Goal: Task Accomplishment & Management: Use online tool/utility

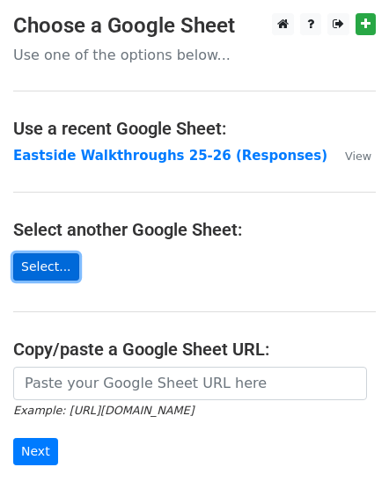
click at [34, 262] on link "Select..." at bounding box center [46, 266] width 66 height 27
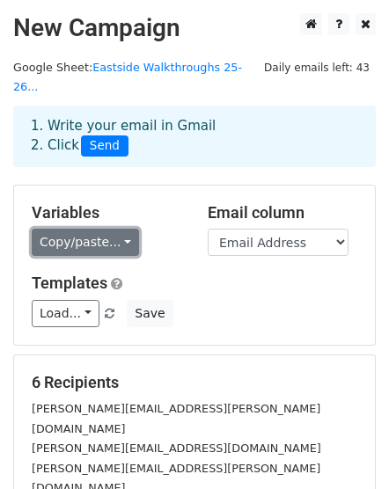
click at [111, 229] on link "Copy/paste..." at bounding box center [85, 242] width 107 height 27
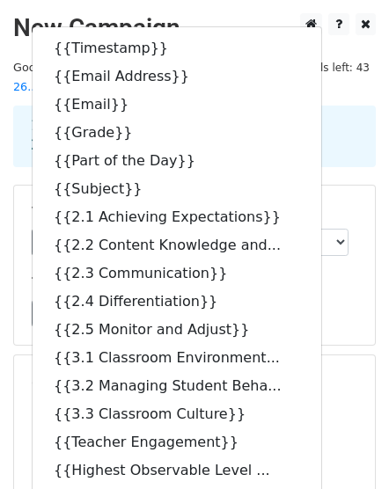
click at [319, 143] on div "1. Write your email in Gmail 2. Click Send" at bounding box center [194, 137] width 363 height 62
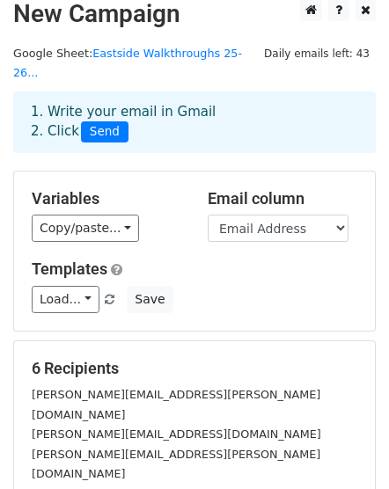
scroll to position [58, 0]
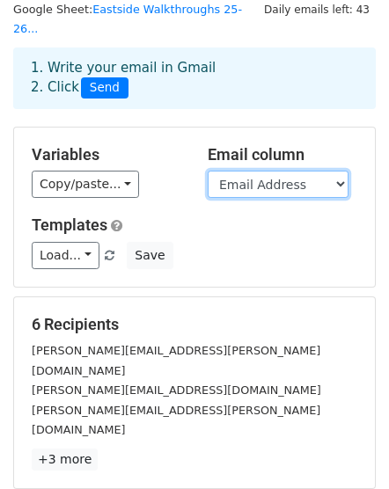
click at [340, 171] on select "Timestamp Email Address Email Grade Part of the Day Subject 2.1 Achieving Expec…" at bounding box center [278, 184] width 141 height 27
select select "Email"
click at [208, 171] on select "Timestamp Email Address Email Grade Part of the Day Subject 2.1 Achieving Expec…" at bounding box center [278, 184] width 141 height 27
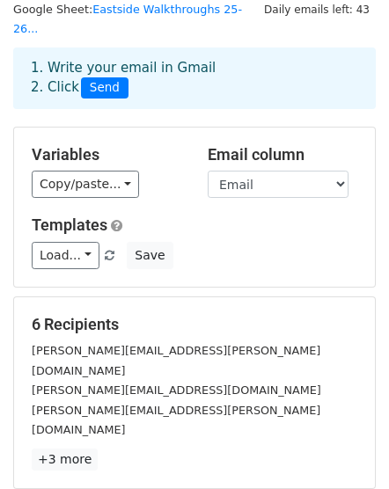
click at [105, 251] on span at bounding box center [110, 256] width 10 height 11
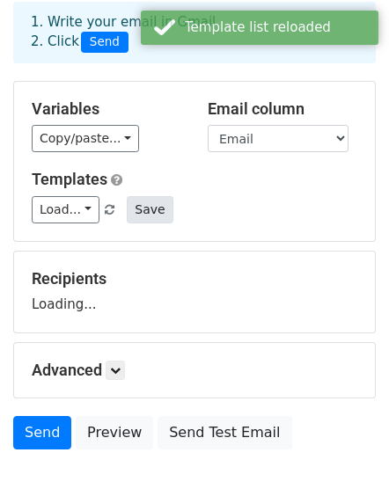
scroll to position [117, 0]
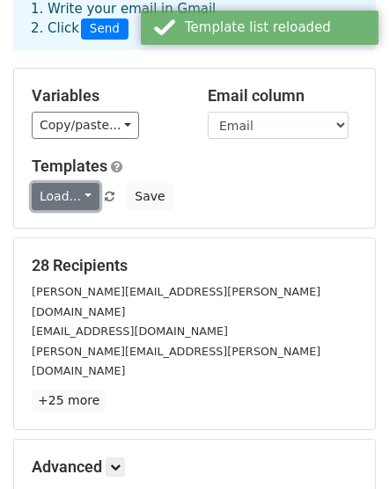
click at [81, 183] on link "Load..." at bounding box center [66, 196] width 68 height 27
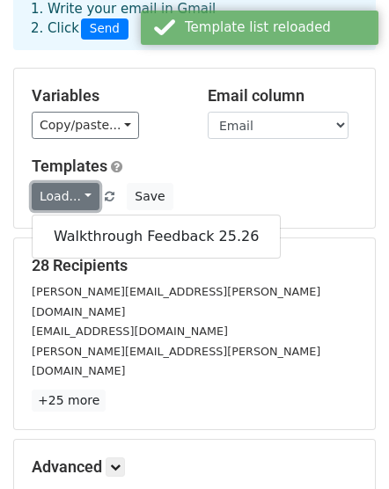
click at [81, 183] on link "Load..." at bounding box center [66, 196] width 68 height 27
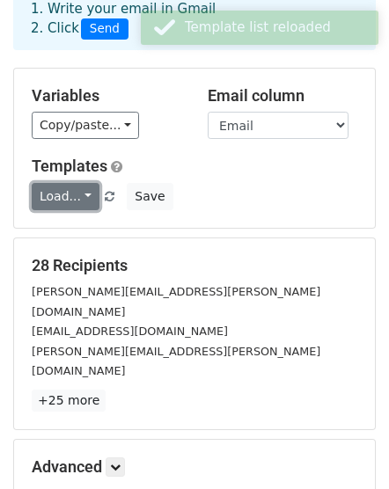
click at [83, 183] on link "Load..." at bounding box center [66, 196] width 68 height 27
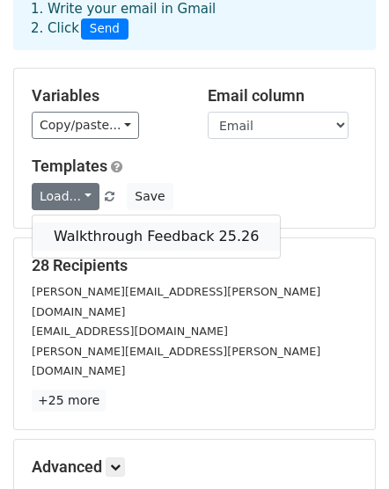
click at [93, 223] on link "Walkthrough Feedback 25.26" at bounding box center [156, 237] width 247 height 28
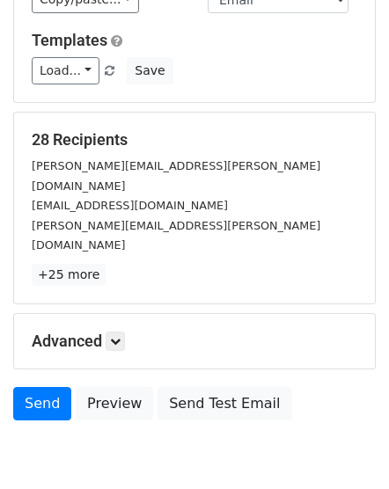
scroll to position [261, 0]
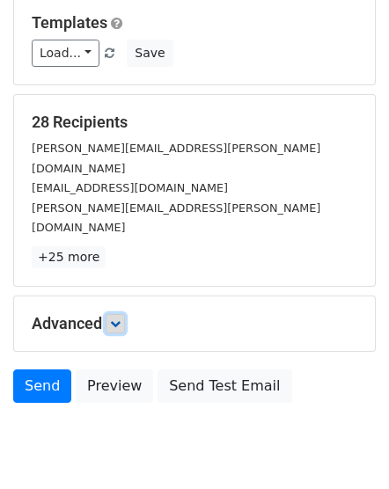
click at [116, 319] on icon at bounding box center [115, 324] width 11 height 11
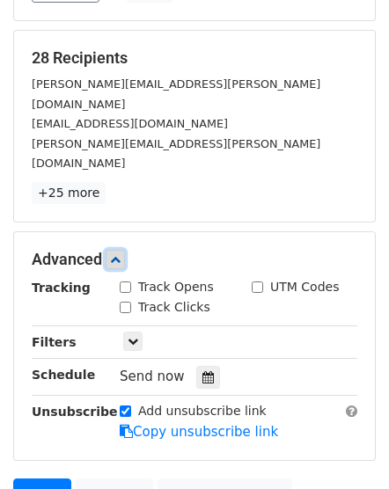
scroll to position [432, 0]
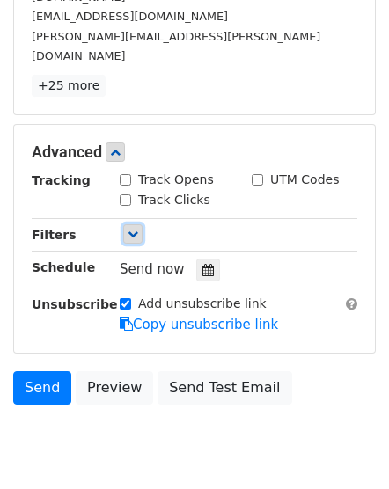
click at [128, 229] on icon at bounding box center [133, 234] width 11 height 11
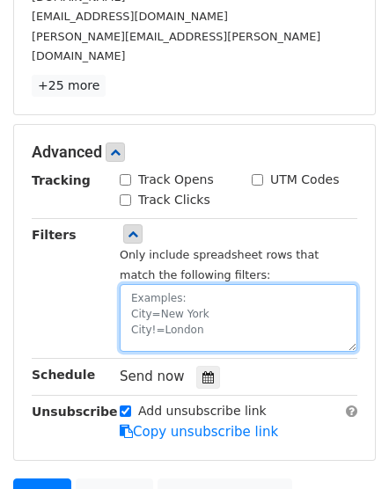
click at [139, 284] on textarea at bounding box center [239, 318] width 238 height 68
type textarea "e"
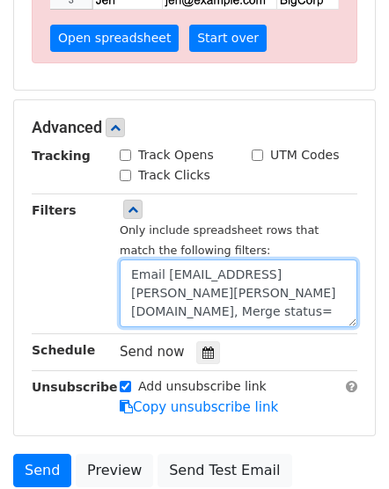
scroll to position [570, 0]
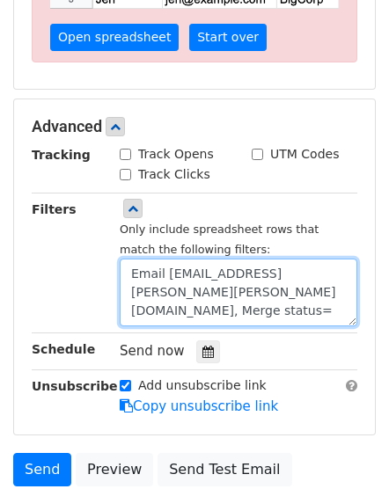
click at [134, 268] on textarea "Email Address=cecilia.scott@clevelandisd.org, Merge status=" at bounding box center [239, 293] width 238 height 68
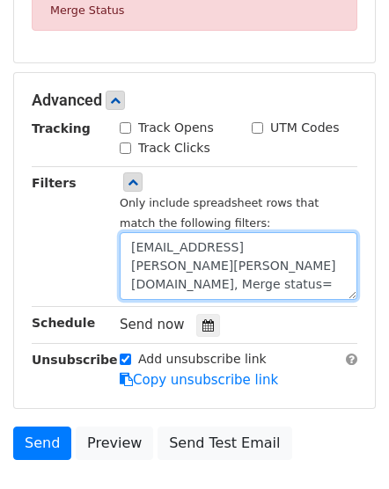
scroll to position [821, 0]
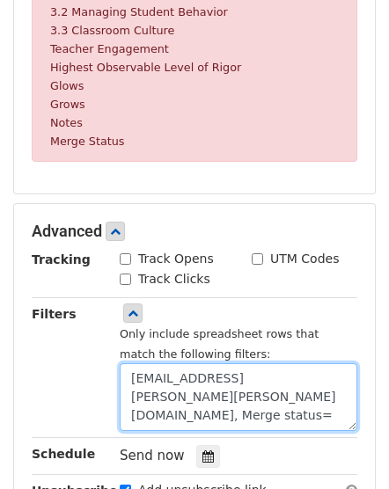
click at [247, 366] on textarea "EmailAddress=cecilia.scott@clevelandisd.org, Merge status=" at bounding box center [239, 397] width 238 height 68
click at [165, 363] on textarea "EmailAddress=cecilia.scott@clevelandisd.org, Merge status=No" at bounding box center [239, 397] width 238 height 68
drag, startPoint x: 165, startPoint y: 347, endPoint x: 173, endPoint y: 340, distance: 10.0
click at [165, 363] on textarea "EmailAddress=cecilia.scott@clevelandisd.org, Merge status=No" at bounding box center [239, 397] width 238 height 68
click at [162, 363] on textarea "EmailAddress=cecilia.scott@clevelandisd.org, Merge status=No" at bounding box center [239, 397] width 238 height 68
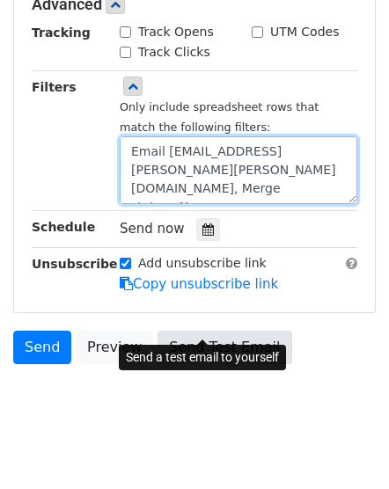
scroll to position [692, 0]
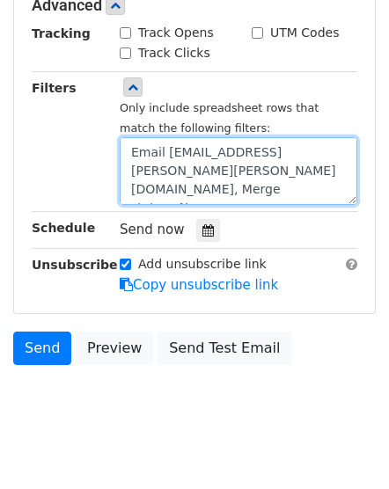
click at [133, 150] on textarea "Email Address=cecilia.scott@clevelandisd.org, Merge status=No" at bounding box center [239, 171] width 238 height 68
click at [180, 163] on textarea "Email Address=cecilia.scott@clevelandisd.org, Merge status=No" at bounding box center [239, 171] width 238 height 68
click at [182, 165] on textarea "Email Address=cecilia.scott@clevelandisd.org, Merge status=No" at bounding box center [239, 171] width 238 height 68
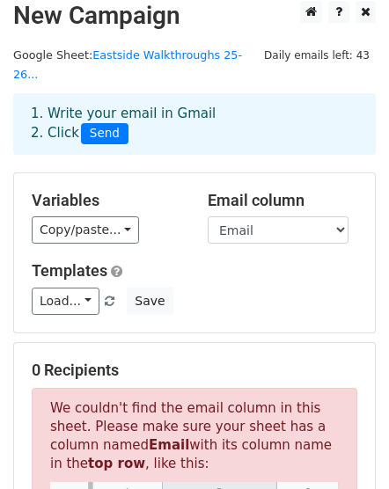
scroll to position [0, 0]
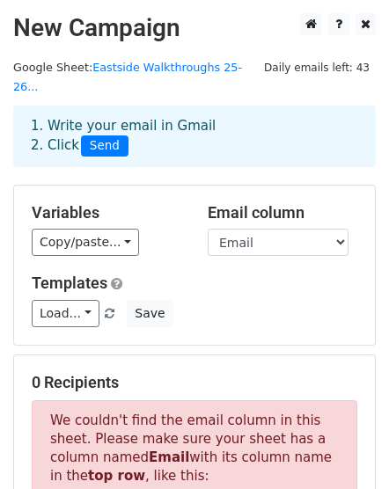
type textarea "Email Address=cecilia.scott@clevelandisd.org, Merge Status=No"
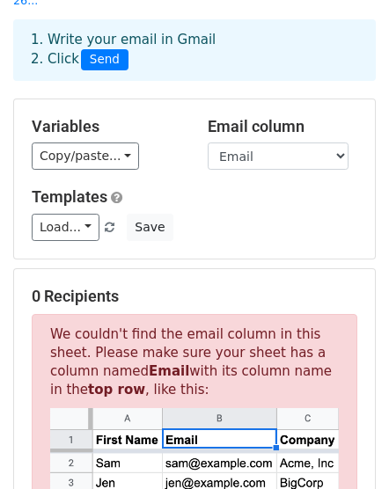
scroll to position [234, 0]
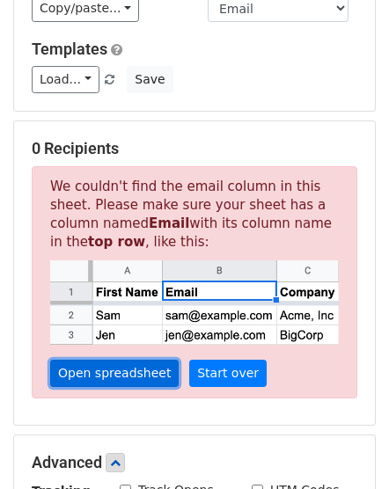
click at [99, 360] on link "Open spreadsheet" at bounding box center [114, 373] width 128 height 27
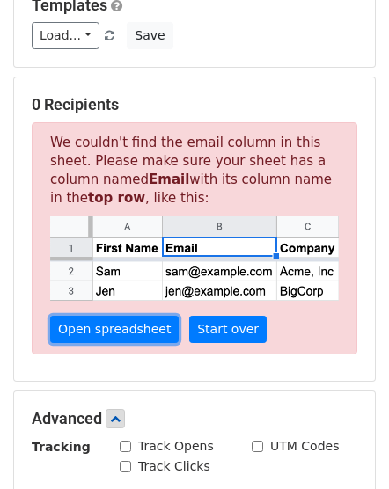
scroll to position [281, 0]
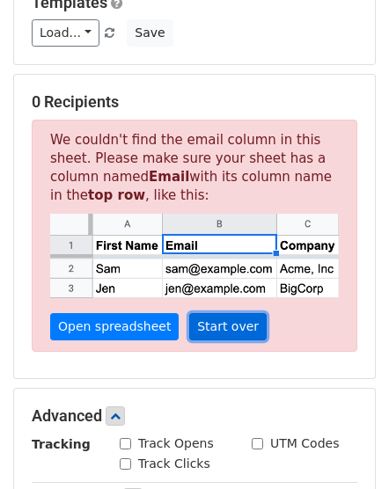
click at [211, 313] on link "Start over" at bounding box center [227, 326] width 77 height 27
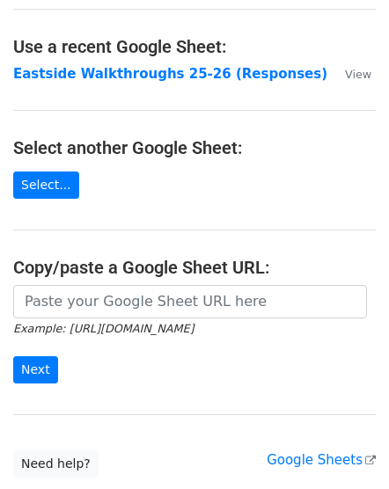
scroll to position [117, 0]
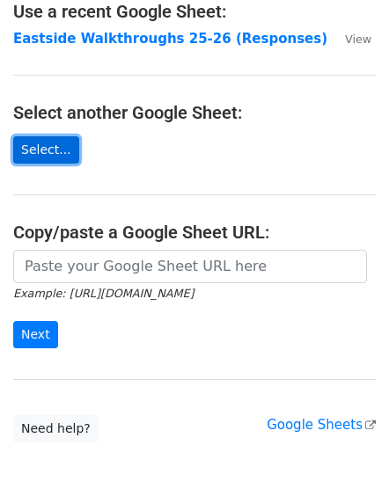
click at [55, 155] on link "Select..." at bounding box center [46, 149] width 66 height 27
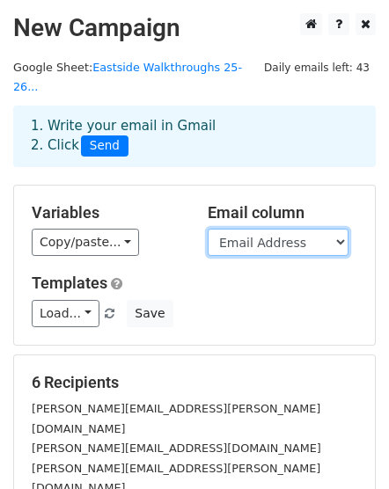
click at [340, 229] on select "Timestamp Email Address Email Grade Part of the Day Subject 2.1 Achieving Expec…" at bounding box center [278, 242] width 141 height 27
select select "Email"
click at [208, 229] on select "Timestamp Email Address Email Grade Part of the Day Subject 2.1 Achieving Expec…" at bounding box center [278, 242] width 141 height 27
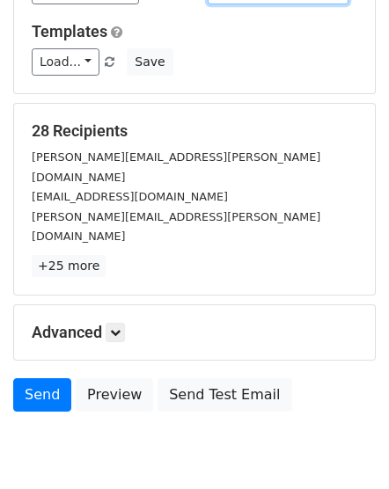
scroll to position [261, 0]
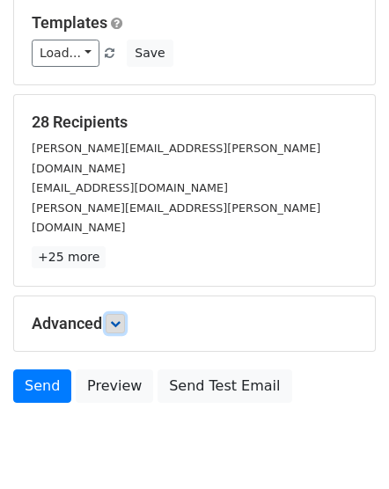
click at [120, 314] on link at bounding box center [115, 323] width 19 height 19
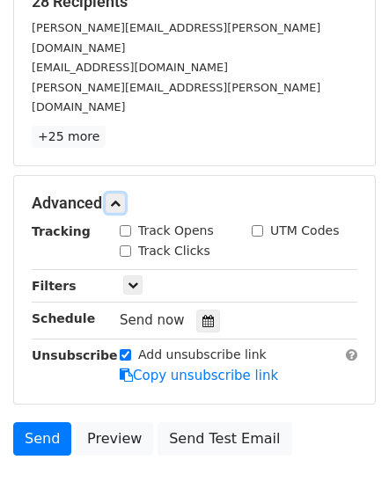
scroll to position [432, 0]
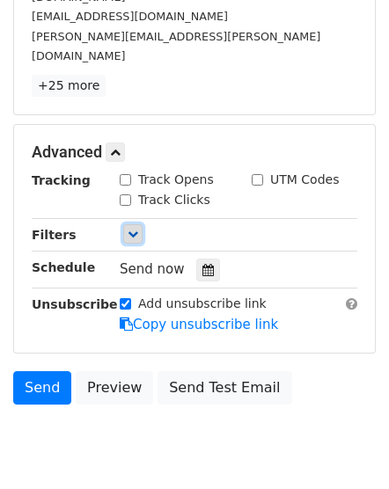
click at [132, 229] on icon at bounding box center [133, 234] width 11 height 11
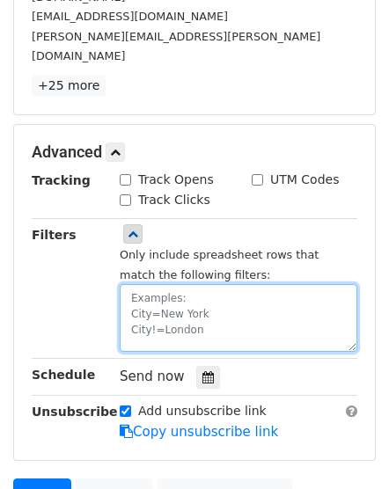
click at [158, 284] on textarea at bounding box center [239, 318] width 238 height 68
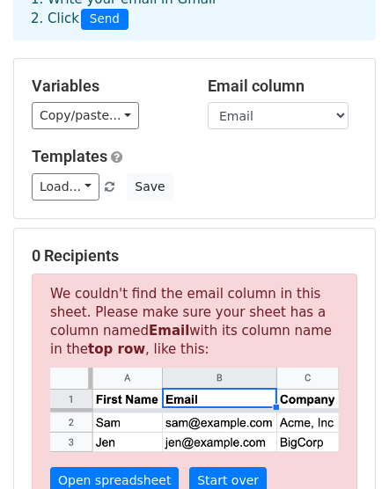
scroll to position [80, 0]
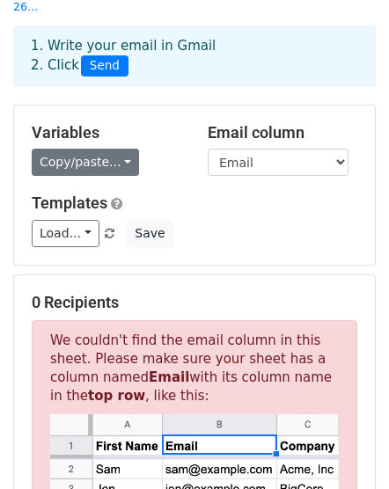
type textarea "Email Address=cecilia.scott@clevelandisd.org, Merge Status=No"
click at [121, 149] on link "Copy/paste..." at bounding box center [85, 162] width 107 height 27
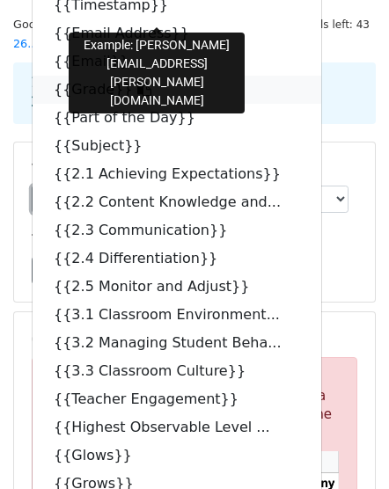
scroll to position [0, 0]
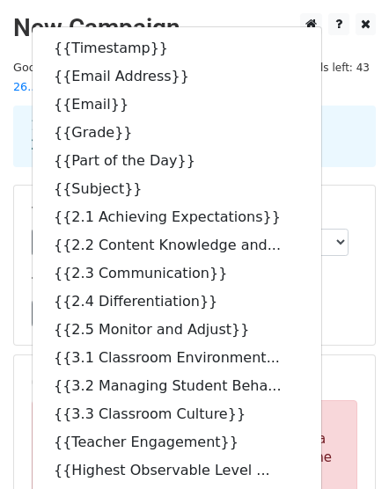
click at [364, 116] on div "1. Write your email in Gmail 2. Click Send" at bounding box center [195, 136] width 354 height 40
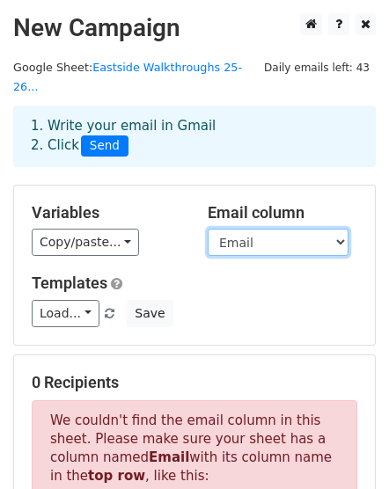
click at [336, 229] on select "Timestamp Email Address Email Grade Part of the Day Subject 2.1 Achieving Expec…" at bounding box center [278, 242] width 141 height 27
click at [208, 229] on select "Timestamp Email Address Email Grade Part of the Day Subject 2.1 Achieving Expec…" at bounding box center [278, 242] width 141 height 27
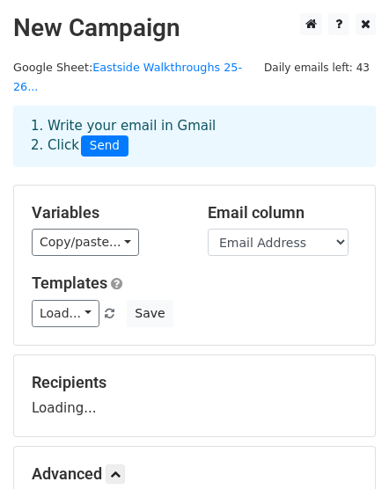
click at [280, 274] on h5 "Templates" at bounding box center [195, 283] width 326 height 19
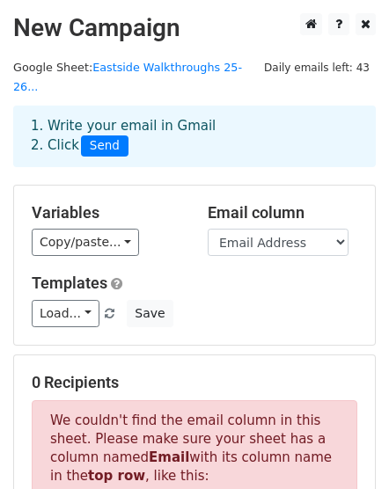
click at [349, 218] on div "Email column Timestamp Email Address Email Grade Part of the Day Subject 2.1 Ac…" at bounding box center [283, 230] width 176 height 54
click at [338, 229] on select "Timestamp Email Address Email Grade Part of the Day Subject 2.1 Achieving Expec…" at bounding box center [278, 242] width 141 height 27
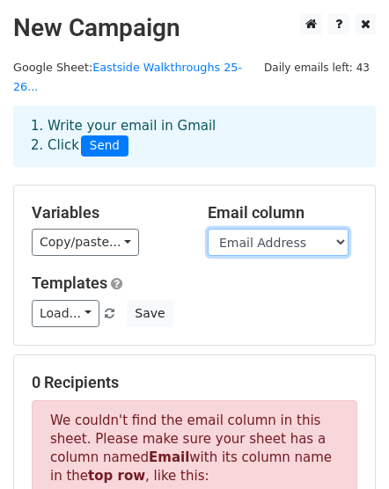
click at [338, 229] on select "Timestamp Email Address Email Grade Part of the Day Subject 2.1 Achieving Expec…" at bounding box center [278, 242] width 141 height 27
select select "Email"
click at [208, 229] on select "Timestamp Email Address Email Grade Part of the Day Subject 2.1 Achieving Expec…" at bounding box center [278, 242] width 141 height 27
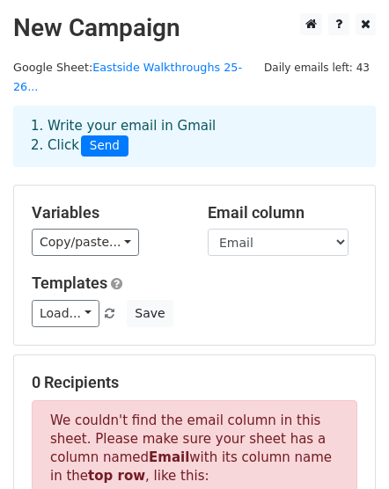
click at [180, 229] on div "Copy/paste... {{Timestamp}} {{Email Address}} {{Email}} {{Grade}} {{Part of the…" at bounding box center [107, 242] width 150 height 27
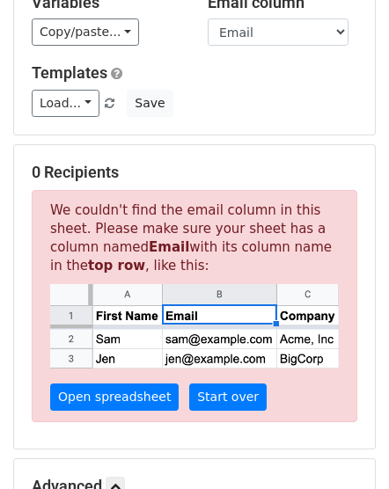
scroll to position [234, 0]
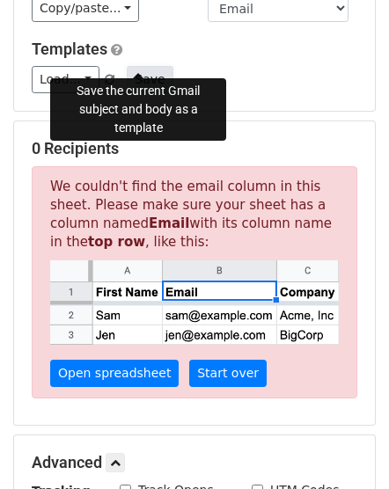
click at [143, 66] on button "Save" at bounding box center [150, 79] width 46 height 27
click at [139, 66] on button "Save" at bounding box center [150, 79] width 46 height 27
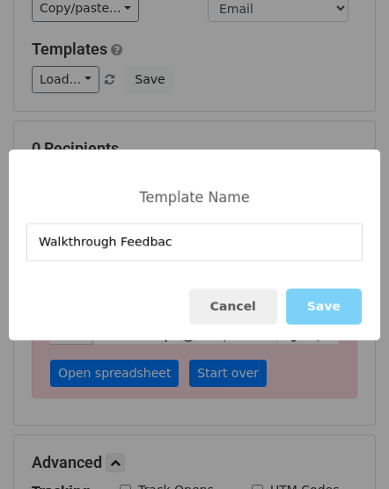
type input "Walkthrough Feedback"
click at [349, 306] on button "Save" at bounding box center [324, 307] width 76 height 36
click at [348, 306] on div "Template Name Walkthrough Feedback Cancel Save" at bounding box center [194, 244] width 389 height 489
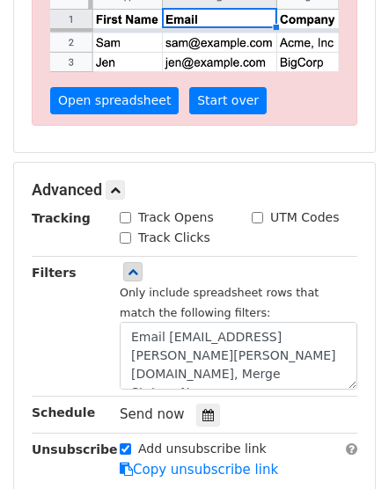
scroll to position [528, 0]
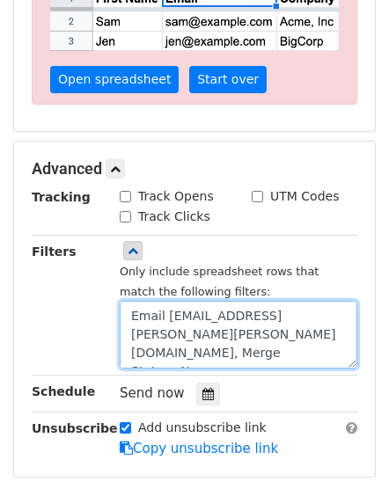
click at [235, 327] on textarea "Email Address=cecilia.scott@clevelandisd.org, Merge Status=No" at bounding box center [239, 335] width 238 height 68
click at [128, 331] on textarea "Email Address=cecilia.scott@clevelandisd.org, Merge Status=No" at bounding box center [239, 335] width 238 height 68
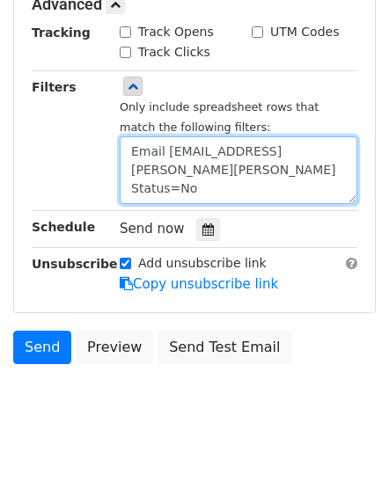
scroll to position [692, 0]
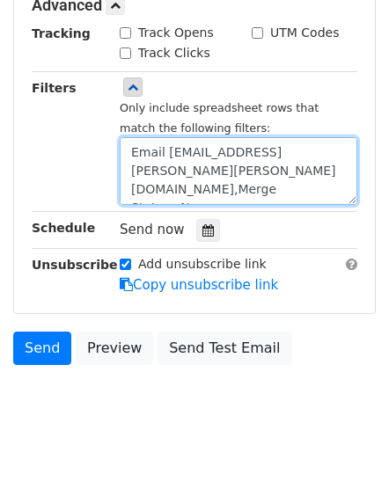
type textarea "Email Address=cecilia.scott@clevelandisd.org, Merge Status=No"
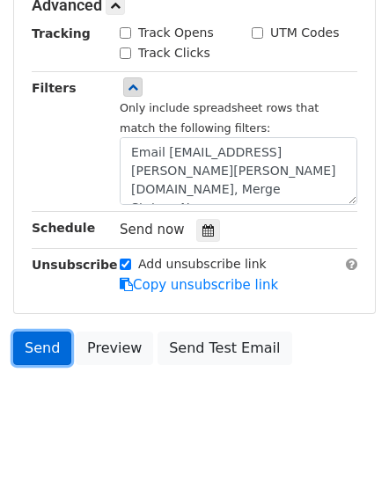
click at [37, 332] on link "Send" at bounding box center [42, 348] width 58 height 33
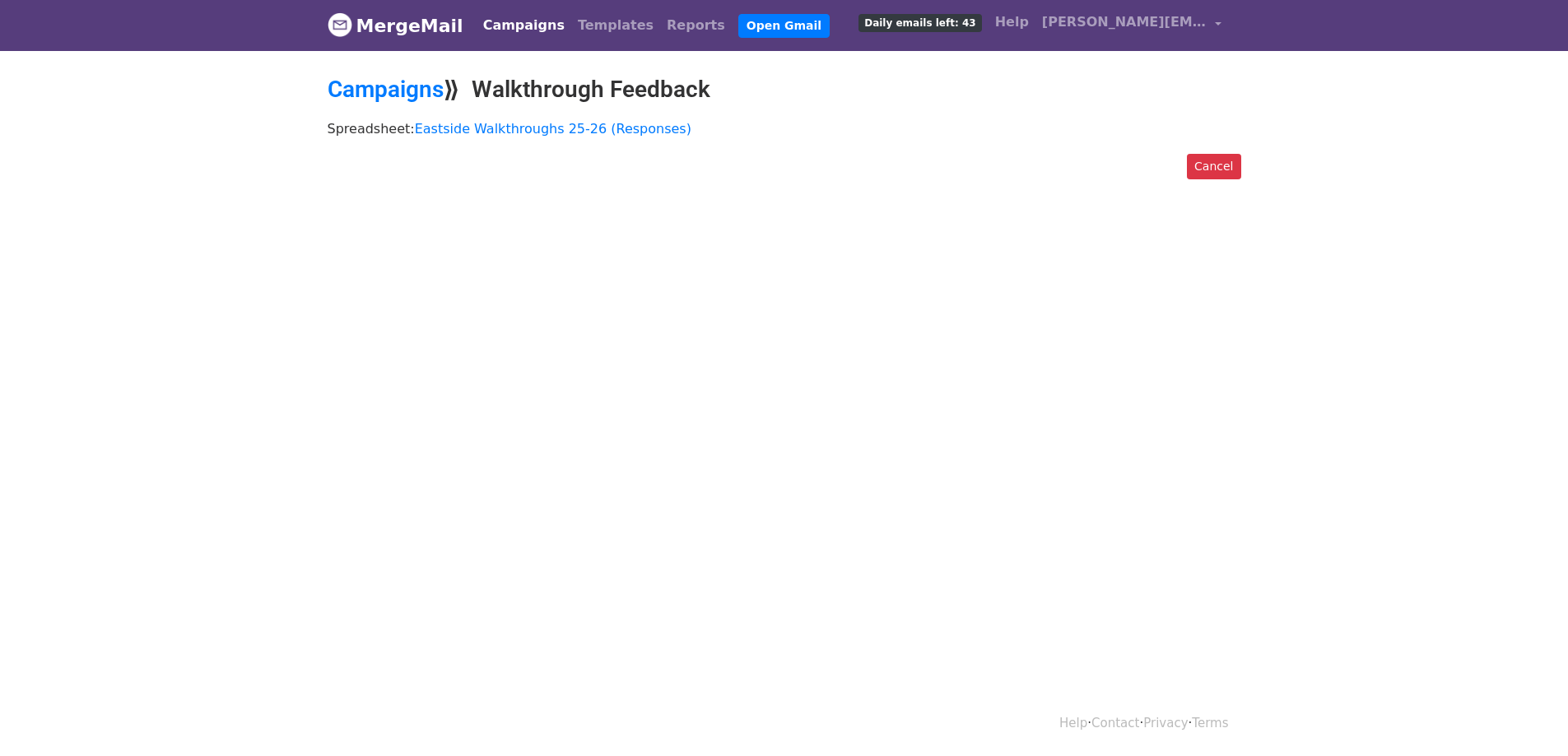
scroll to position [3, 0]
